Goal: Find specific page/section: Find specific page/section

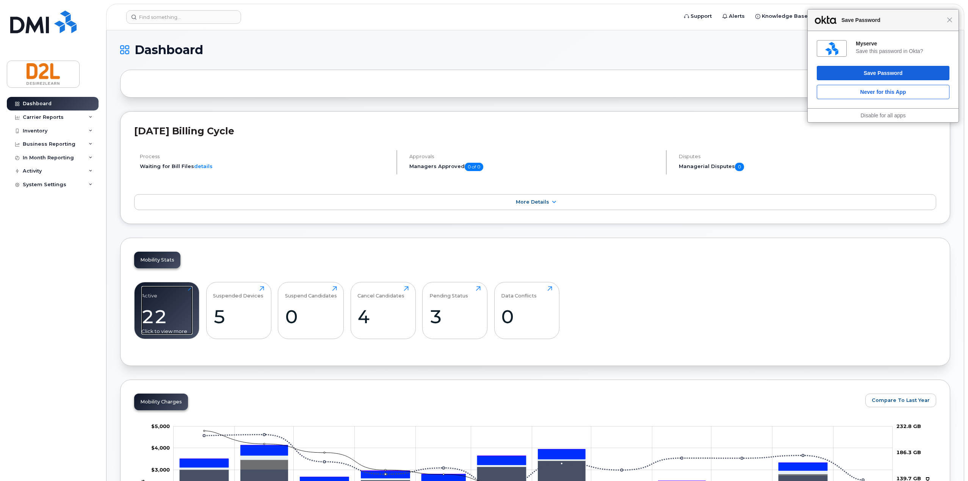
click at [169, 322] on div "22" at bounding box center [166, 317] width 51 height 22
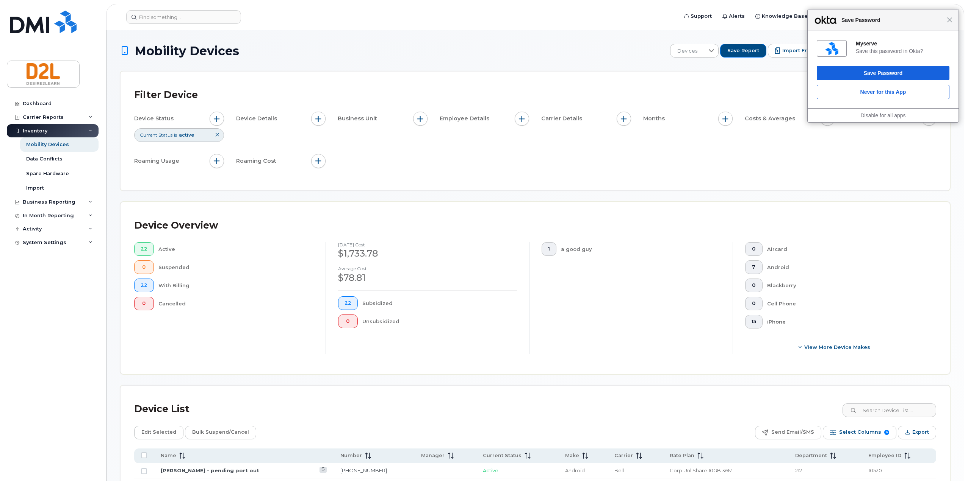
scroll to position [227, 0]
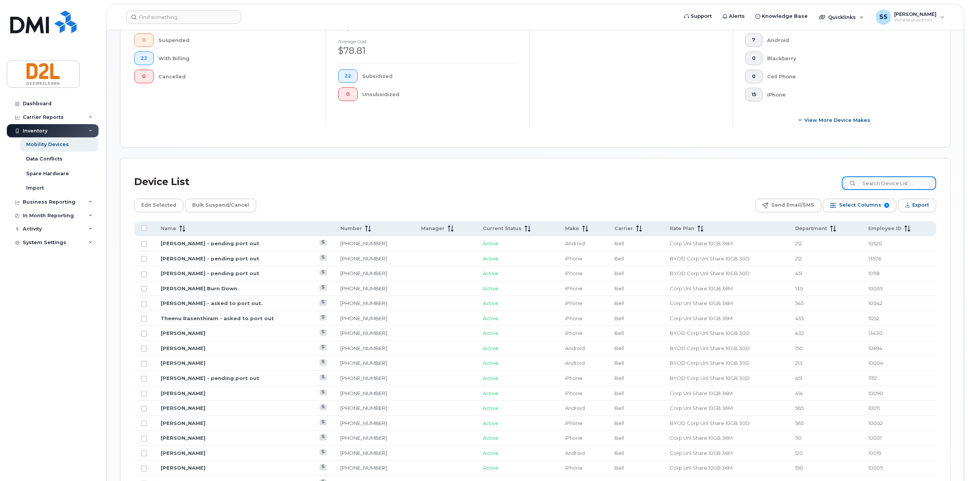
click at [869, 180] on input at bounding box center [888, 184] width 94 height 14
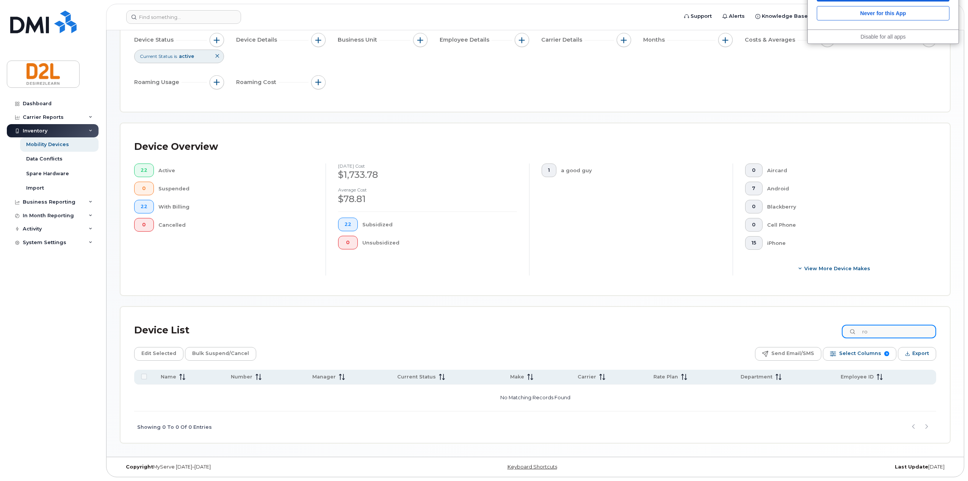
type input "r"
type input "[PERSON_NAME]"
